Goal: Find specific page/section: Find specific page/section

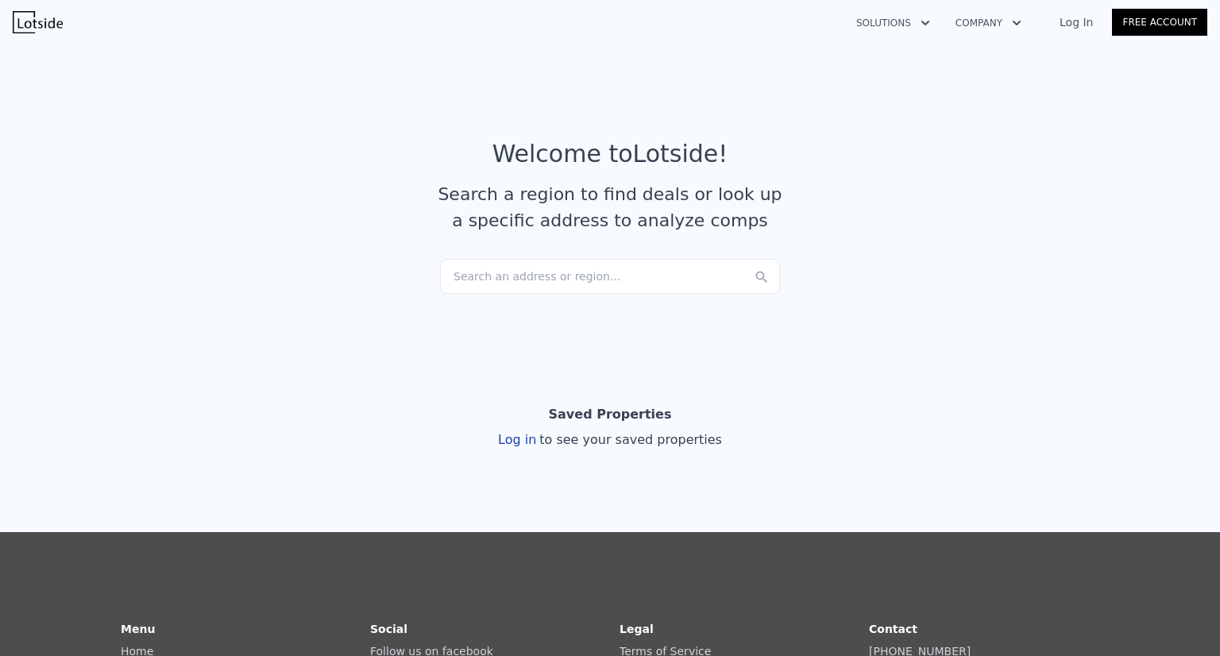
click at [488, 289] on div "Search an address or region..." at bounding box center [610, 276] width 340 height 35
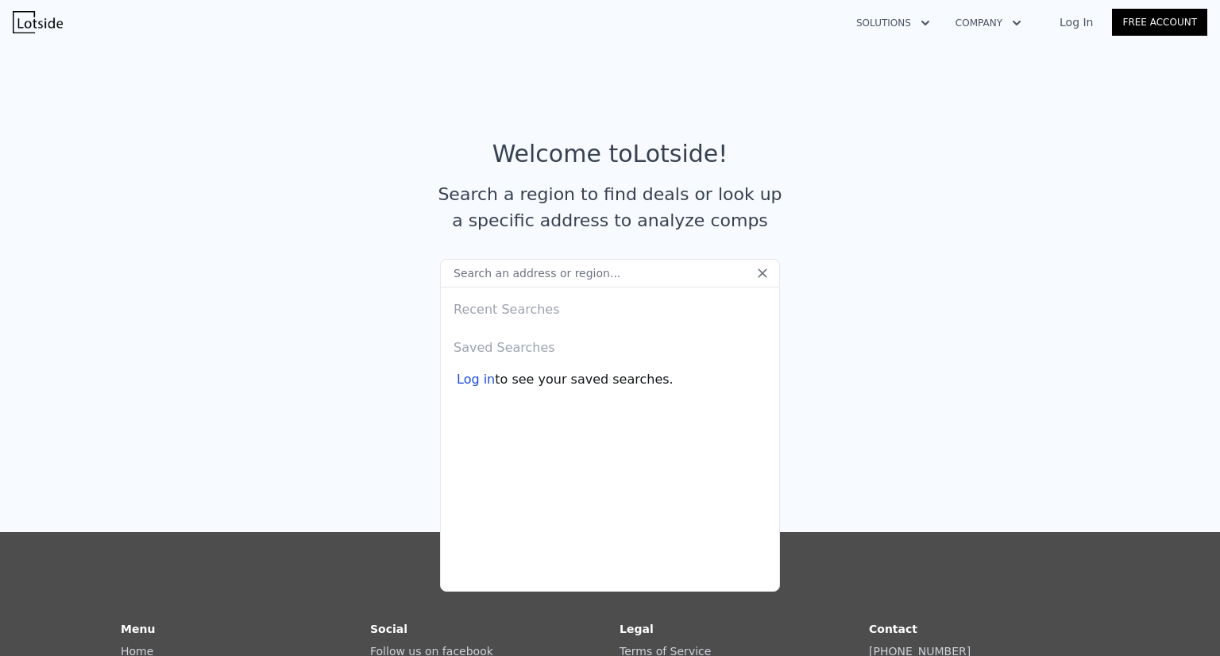
click at [346, 156] on article "Welcome to Lotside ! Search a region to find deals or look up a specific addres…" at bounding box center [610, 199] width 1017 height 119
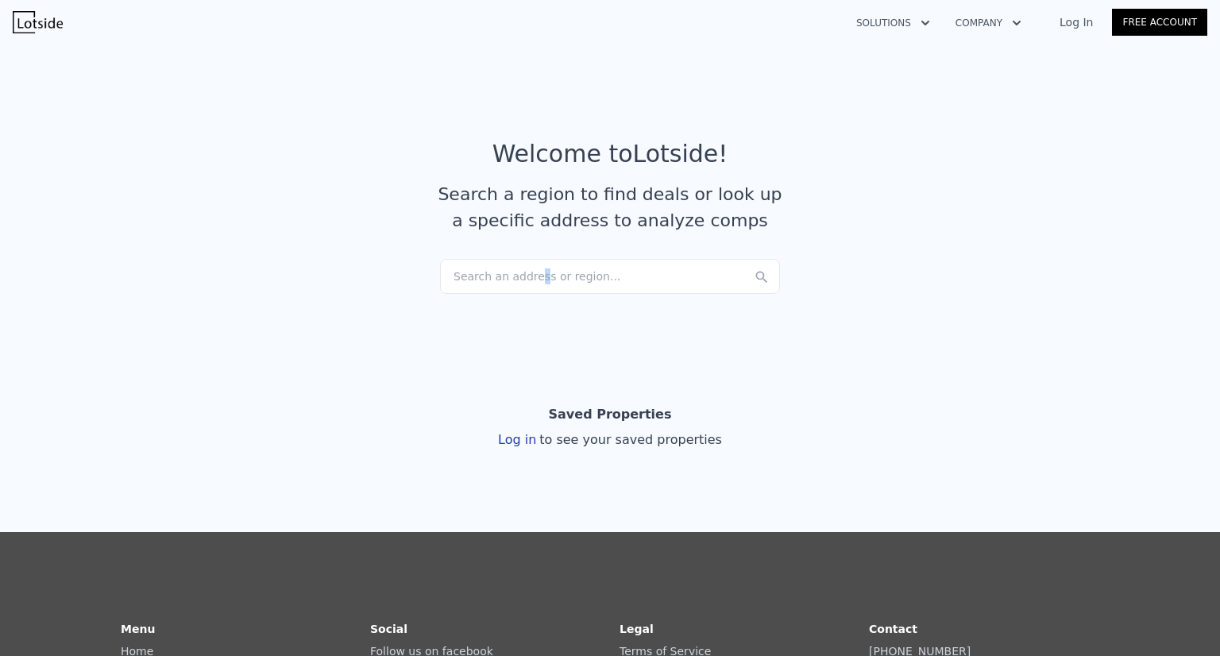
click at [526, 277] on div "Search an address or region..." at bounding box center [610, 276] width 340 height 35
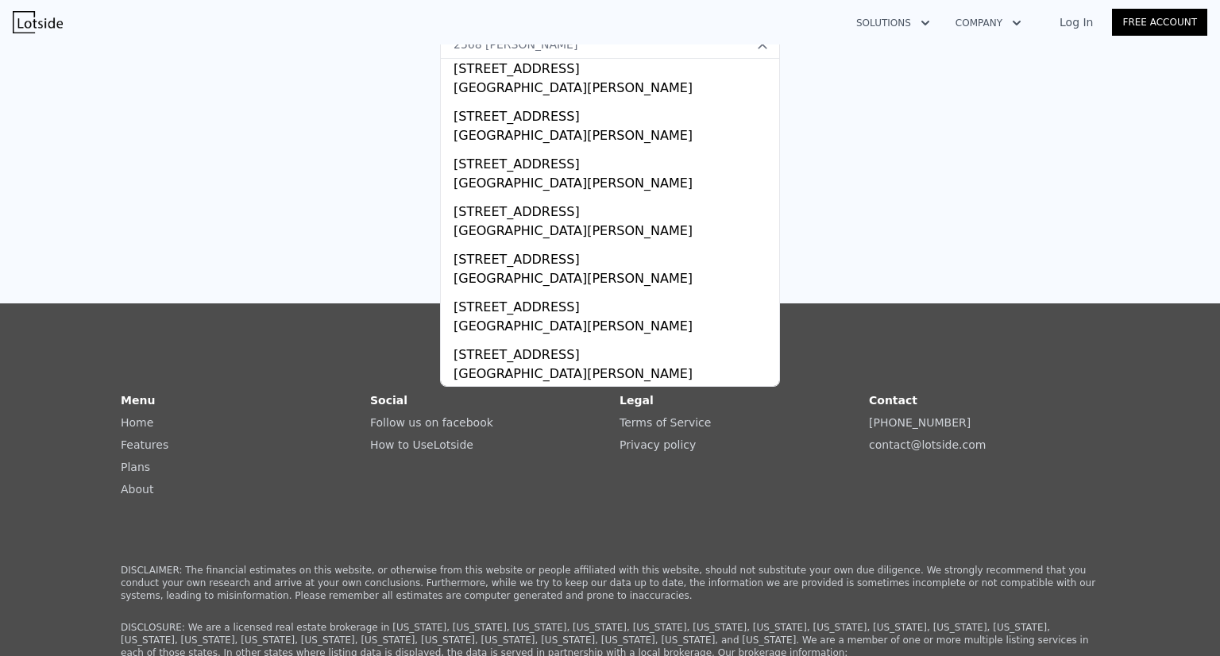
scroll to position [238, 0]
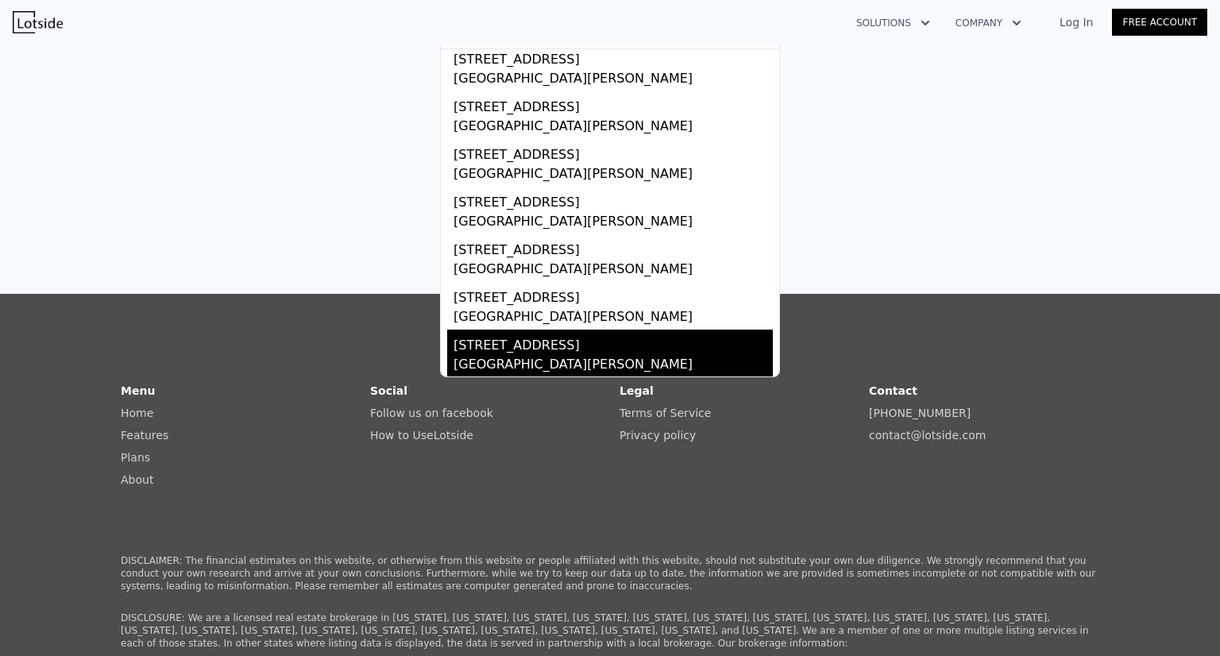
type input "2568 [PERSON_NAME]"
click at [584, 359] on div "[GEOGRAPHIC_DATA][PERSON_NAME]" at bounding box center [613, 366] width 319 height 22
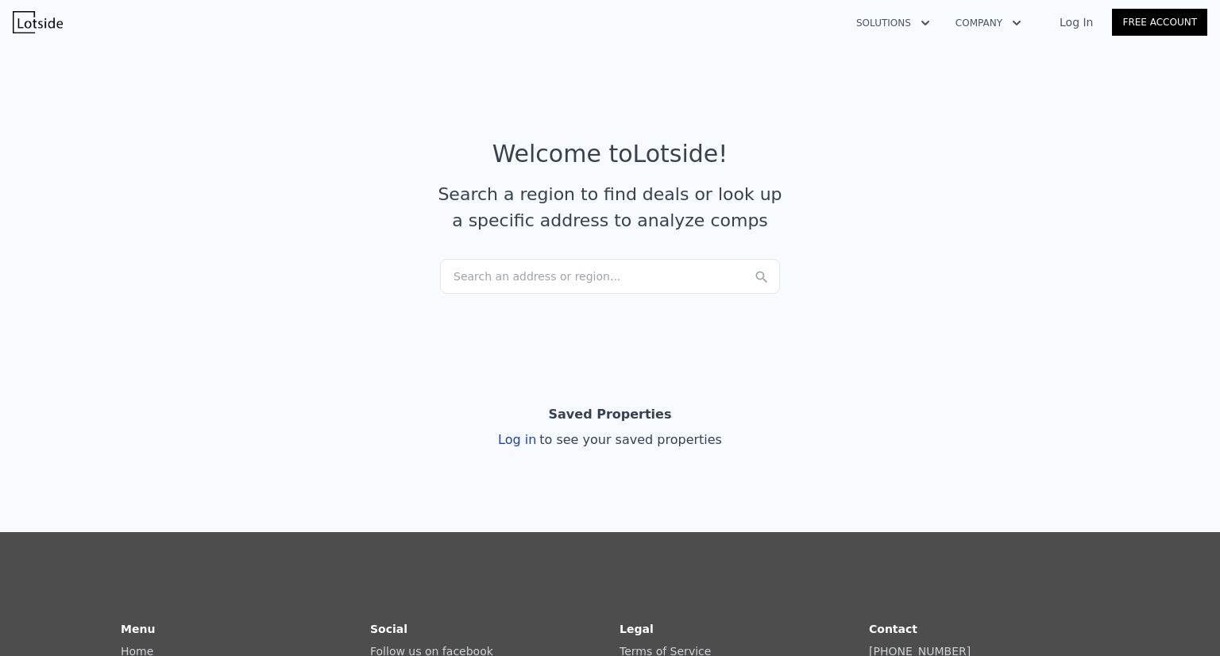
click at [492, 286] on div "Search an address or region..." at bounding box center [610, 276] width 340 height 35
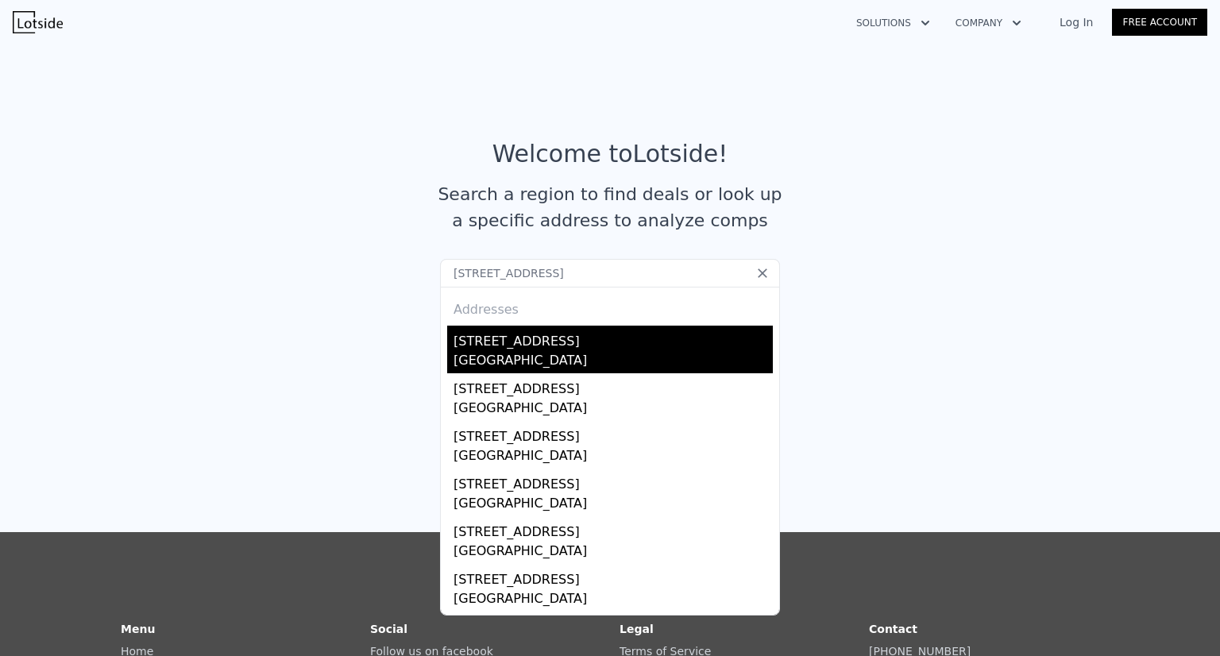
type input "[STREET_ADDRESS]"
click at [454, 330] on div "[STREET_ADDRESS]" at bounding box center [613, 338] width 319 height 25
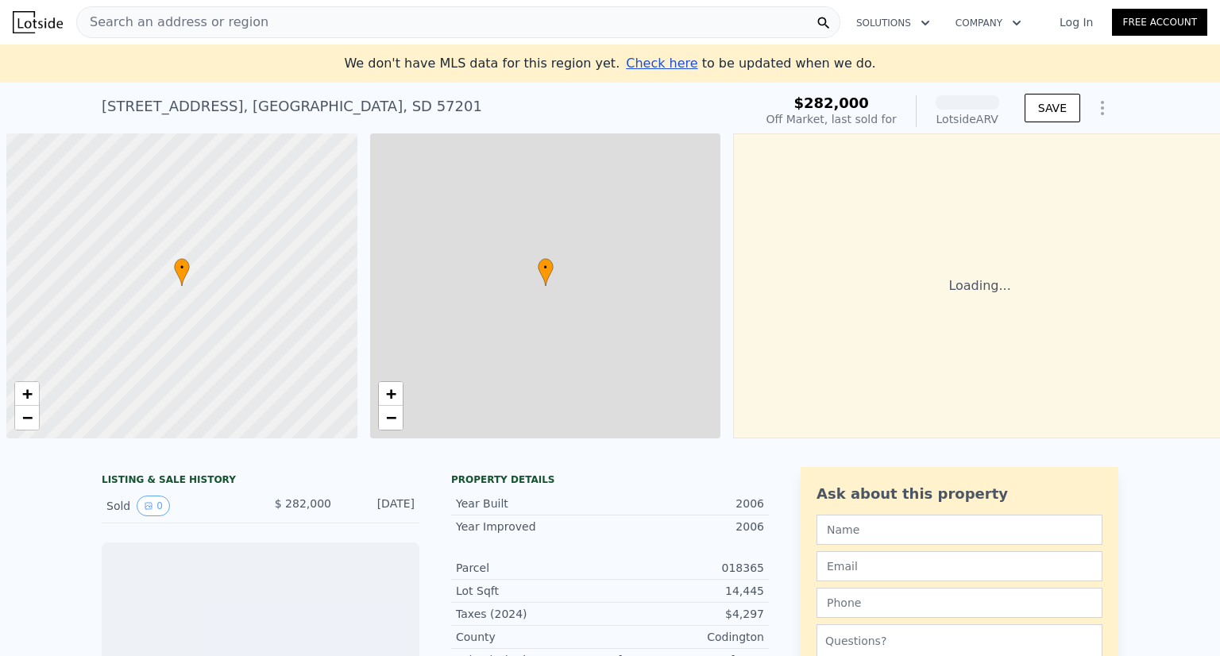
scroll to position [0, 6]
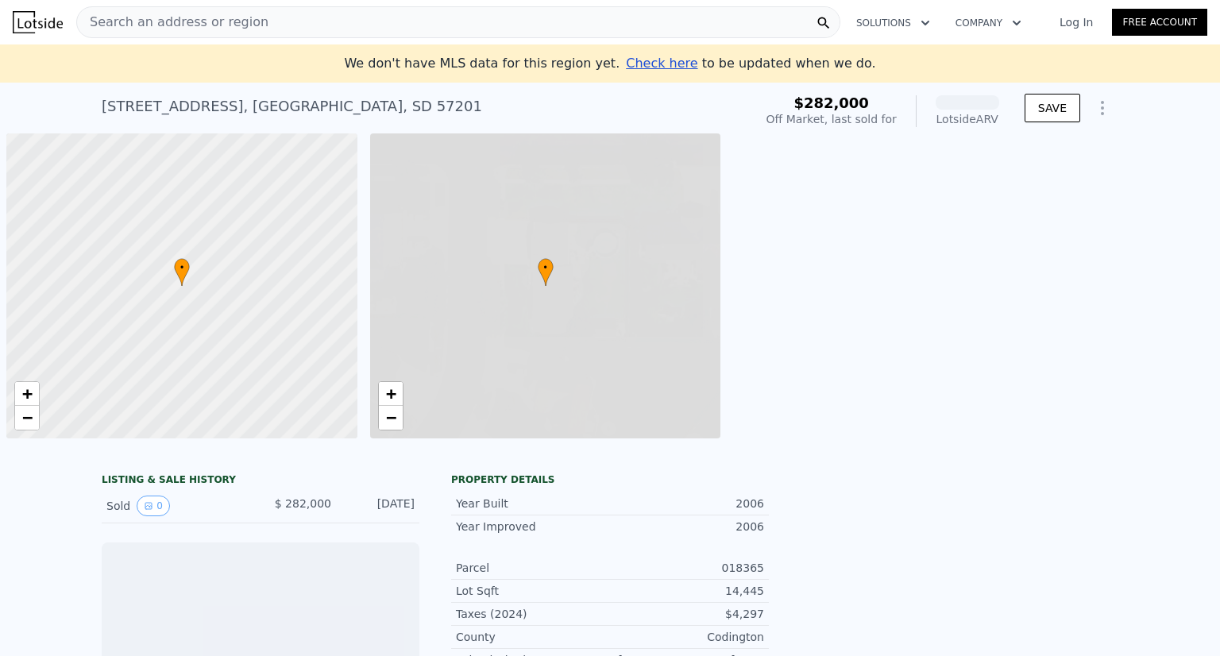
scroll to position [0, 6]
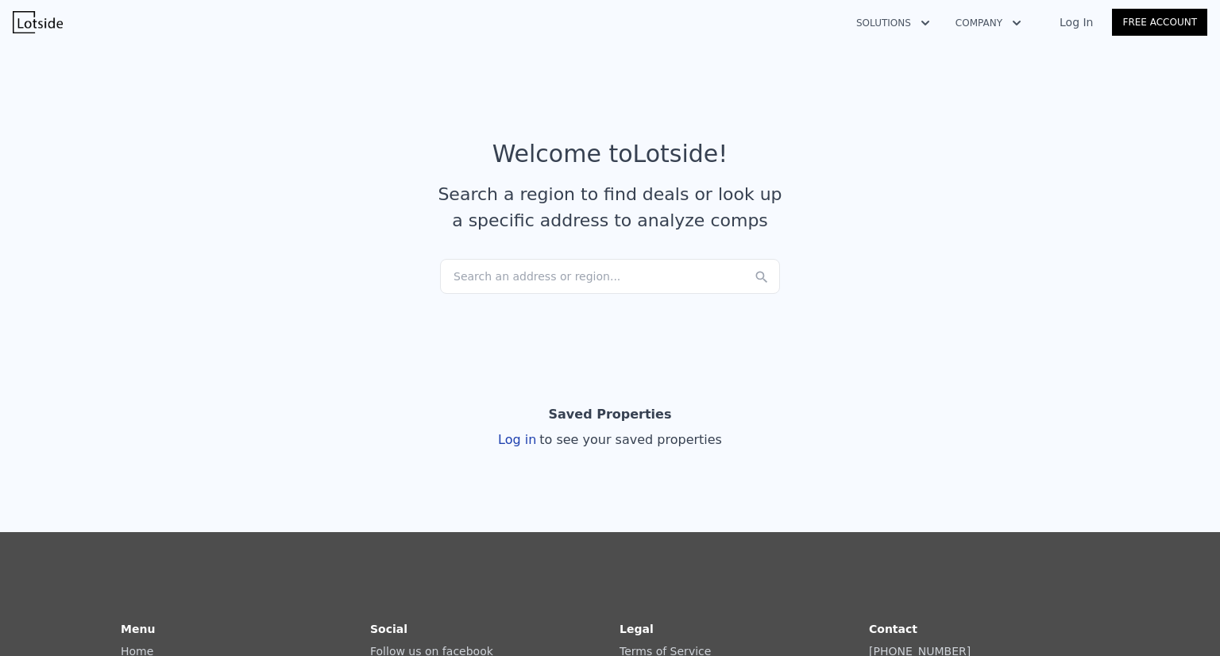
click at [489, 296] on section "Welcome to Lotside ! Search a region to find deals or look up a specific addres…" at bounding box center [610, 193] width 1220 height 310
click at [489, 269] on div "Search an address or region..." at bounding box center [610, 276] width 340 height 35
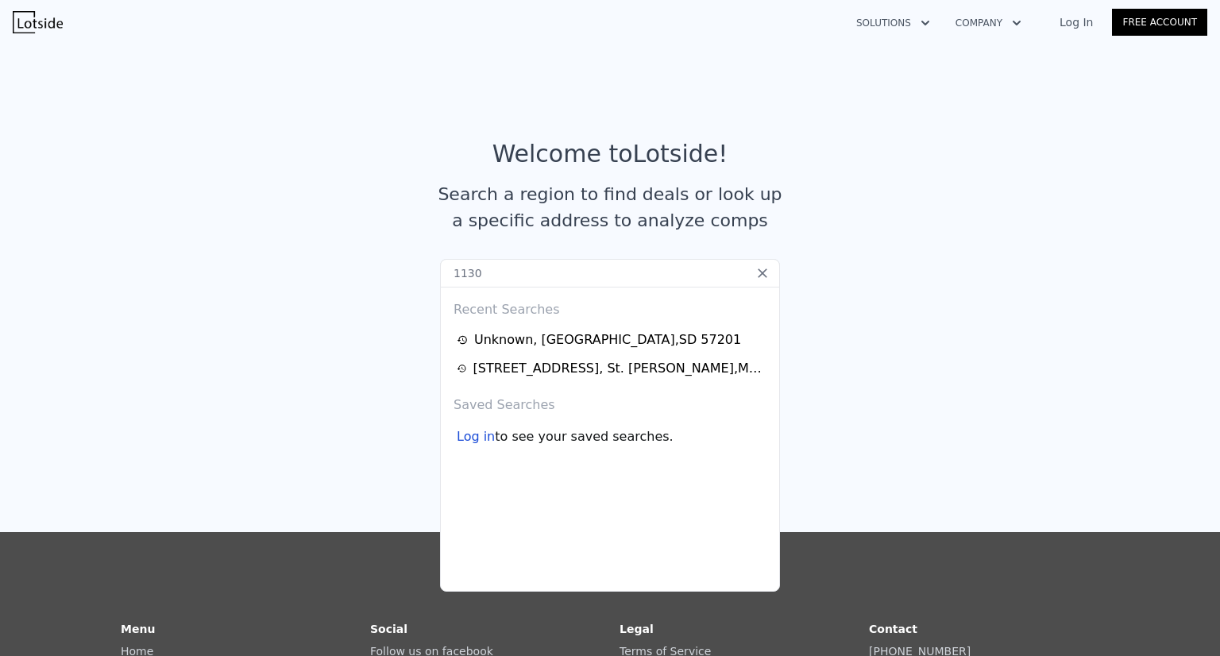
click at [485, 285] on input "1130" at bounding box center [610, 273] width 340 height 29
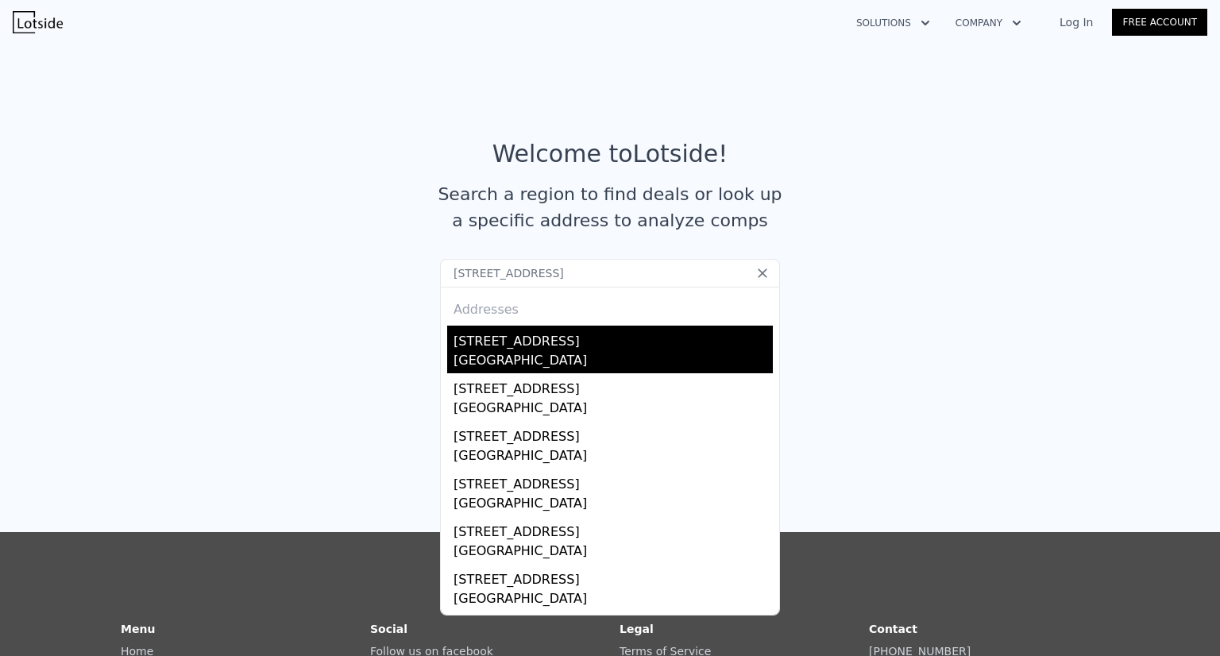
type input "1130 redwood drive watertown, south"
click at [491, 342] on div "[STREET_ADDRESS]" at bounding box center [613, 338] width 319 height 25
